Goal: Task Accomplishment & Management: Use online tool/utility

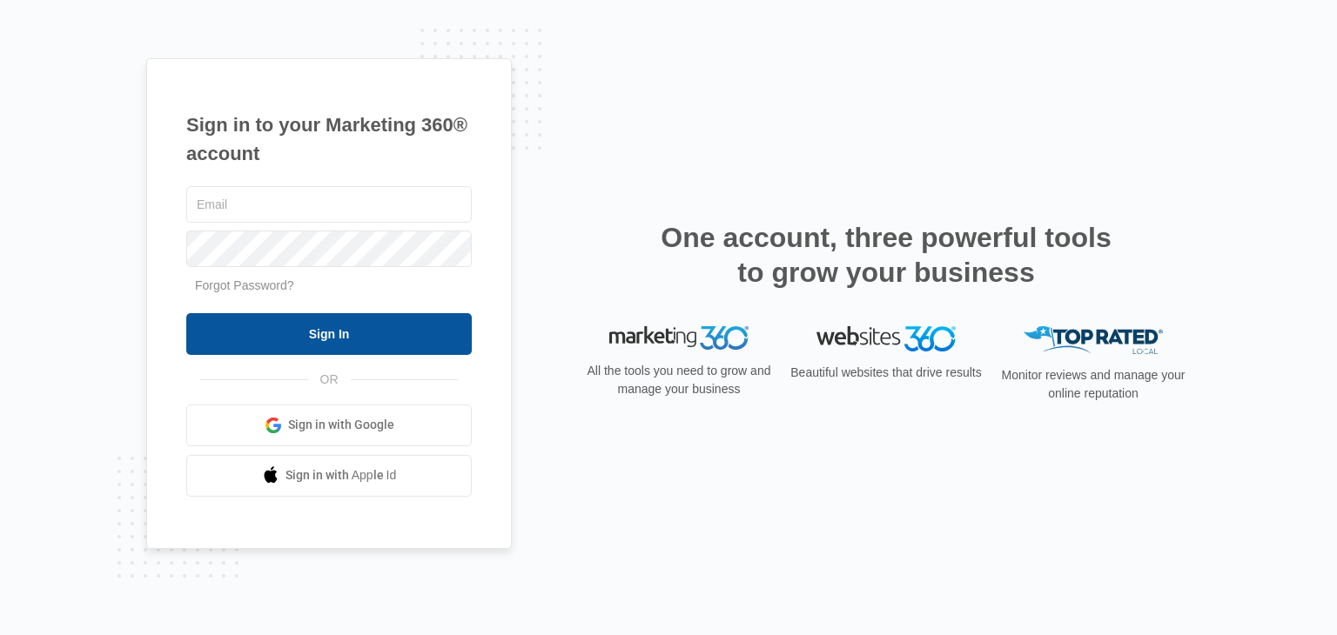
type input "[EMAIL_ADDRESS][DOMAIN_NAME]"
click at [397, 325] on input "Sign In" at bounding box center [328, 334] width 285 height 42
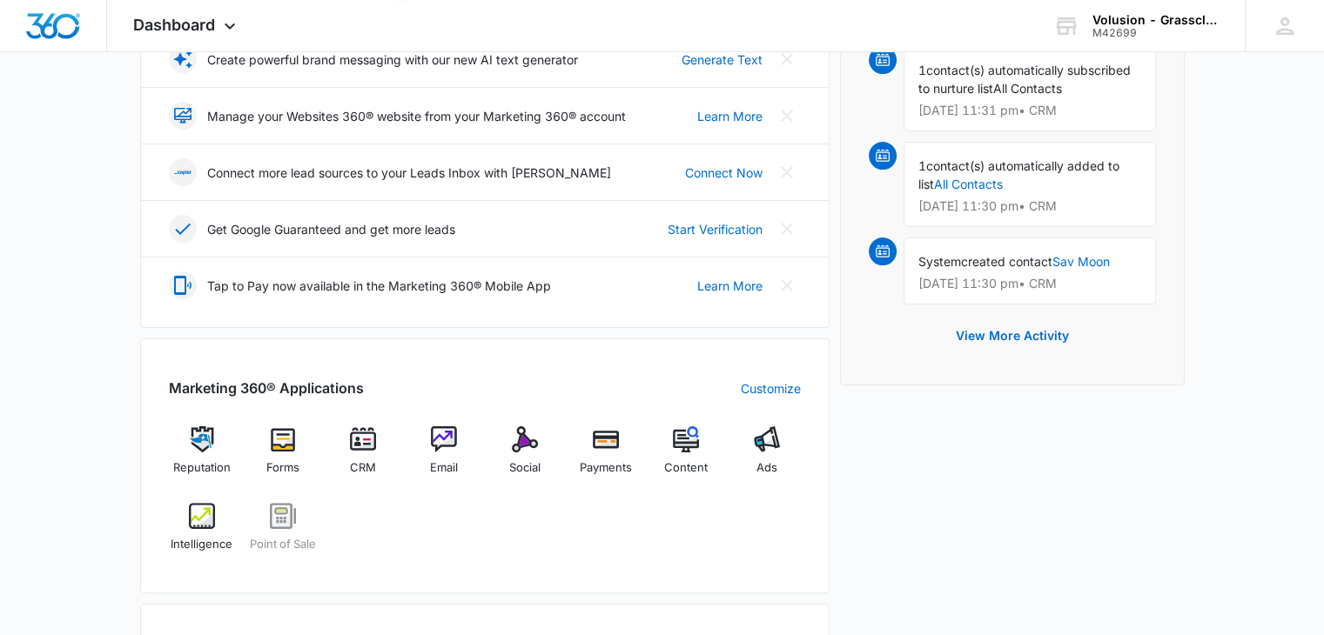
scroll to position [522, 0]
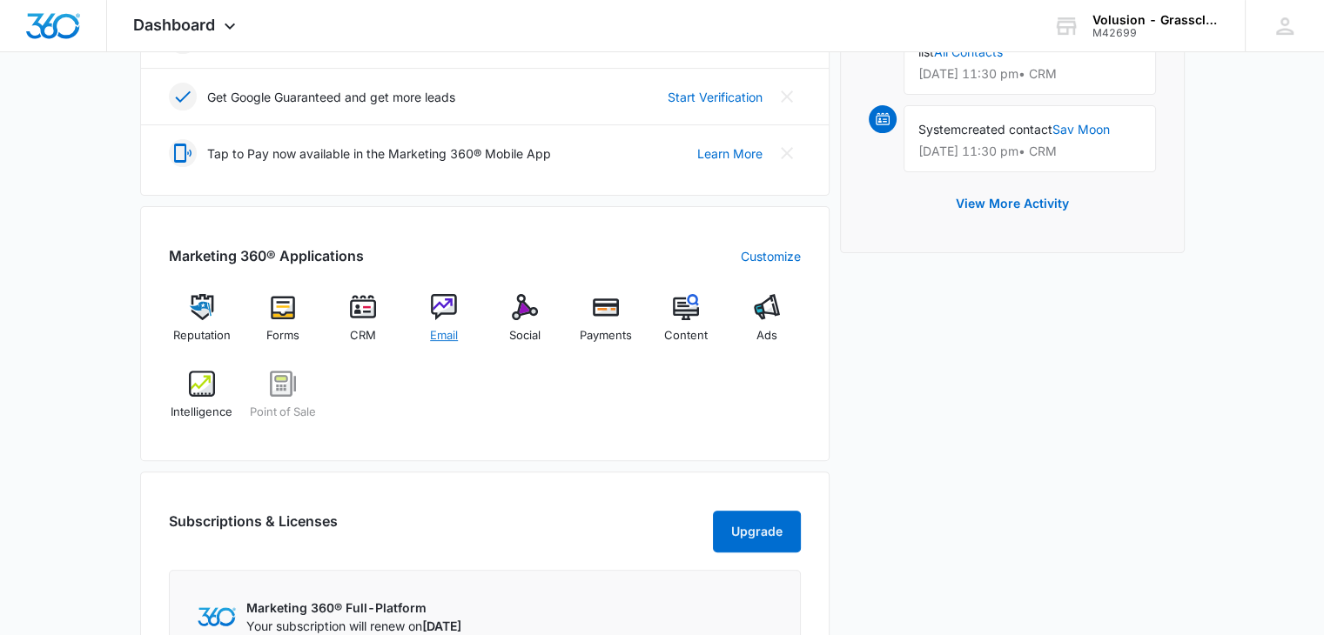
click at [452, 298] on img at bounding box center [444, 307] width 26 height 26
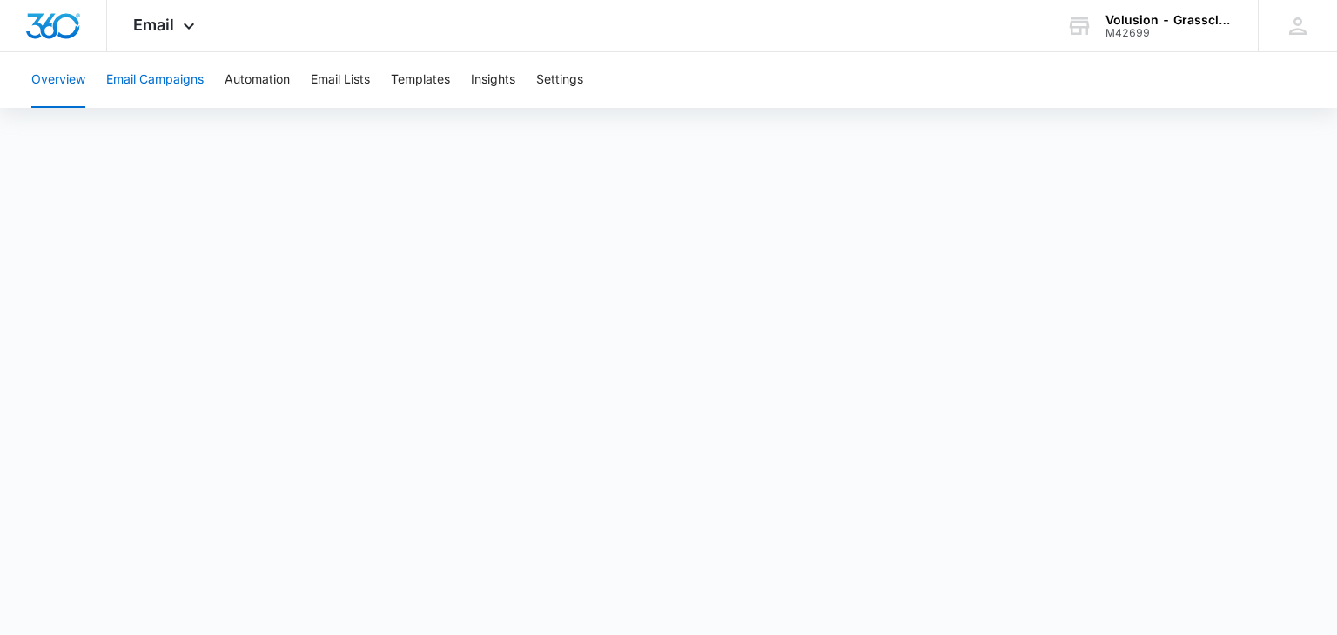
click at [173, 77] on button "Email Campaigns" at bounding box center [154, 80] width 97 height 56
